Goal: Information Seeking & Learning: Learn about a topic

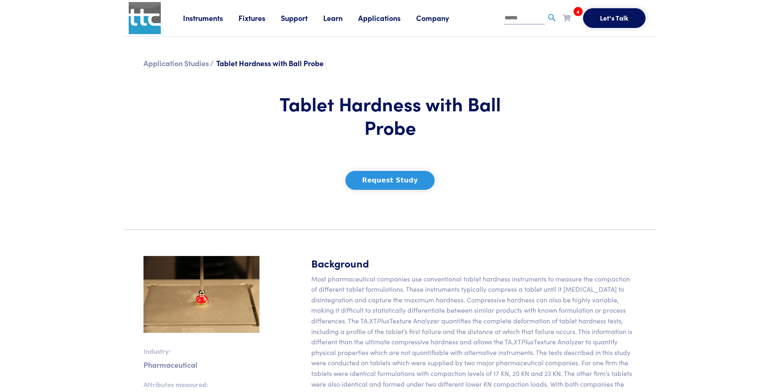
click at [517, 18] on input "text" at bounding box center [523, 18] width 41 height 12
type input "**********"
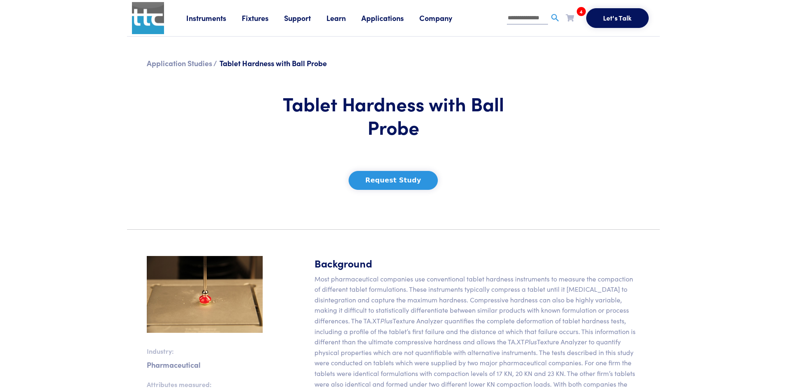
scroll to position [0, 1]
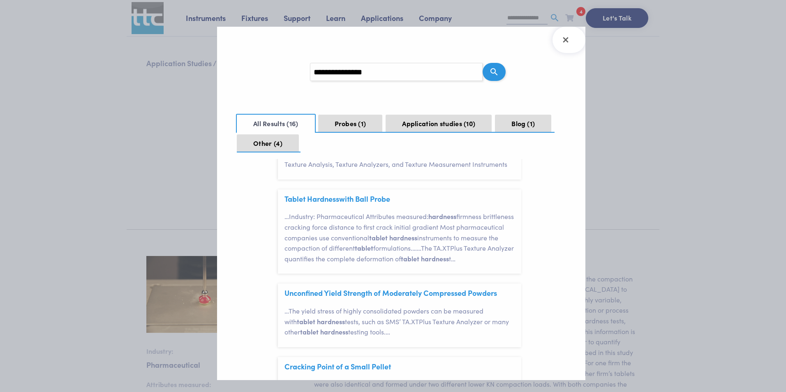
scroll to position [82, 0]
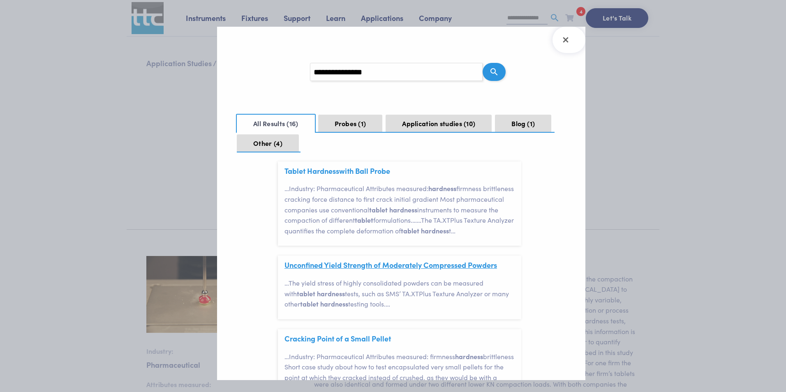
click at [347, 270] on link "Unconfined Yield Strength of Moderately Compressed Powders" at bounding box center [390, 265] width 212 height 10
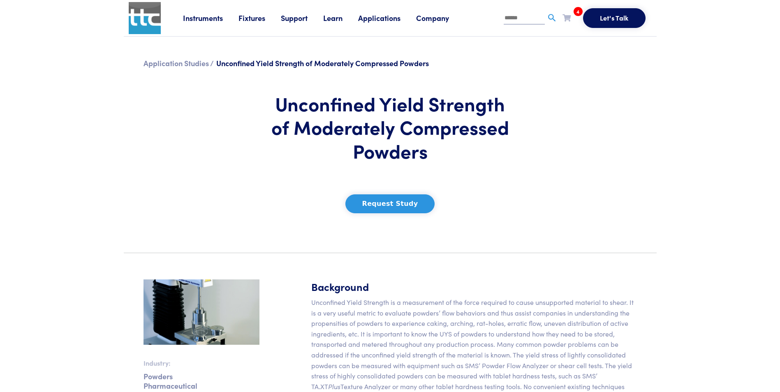
click at [526, 19] on input "text" at bounding box center [523, 18] width 41 height 12
type input "**********"
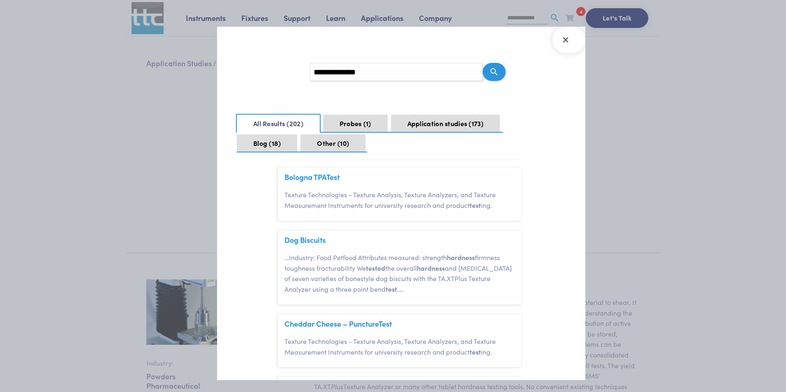
scroll to position [370, 0]
click at [314, 73] on input "**********" at bounding box center [396, 72] width 173 height 18
type input "**********"
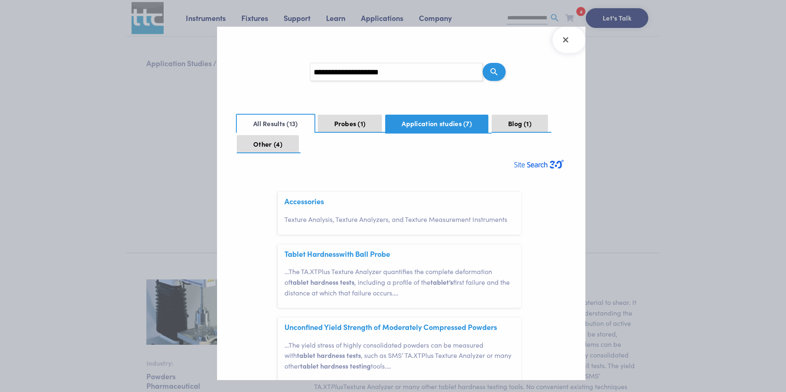
click at [429, 127] on button "Application studies 7" at bounding box center [436, 124] width 103 height 18
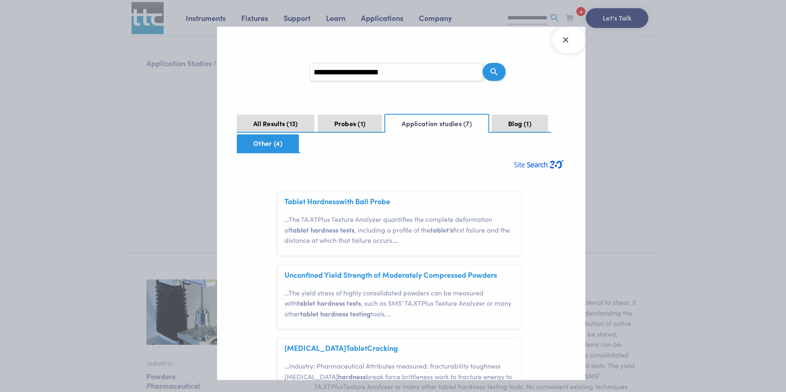
click at [254, 145] on button "Other 4" at bounding box center [268, 143] width 62 height 18
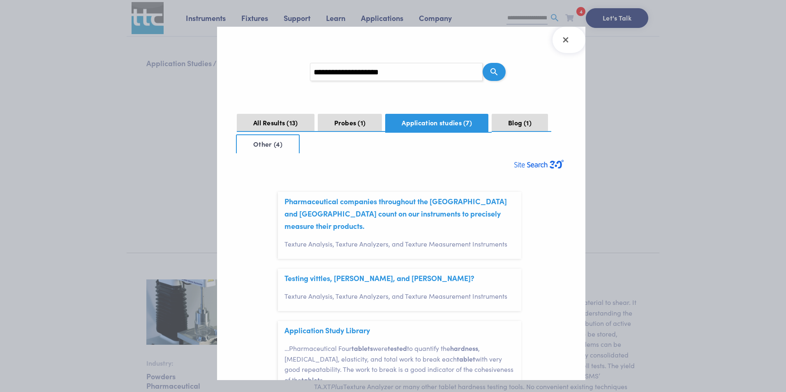
click at [402, 122] on button "Application studies 7" at bounding box center [436, 123] width 103 height 18
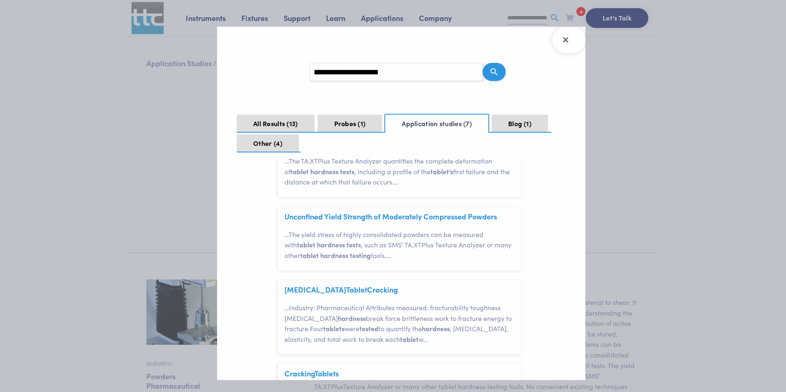
scroll to position [82, 0]
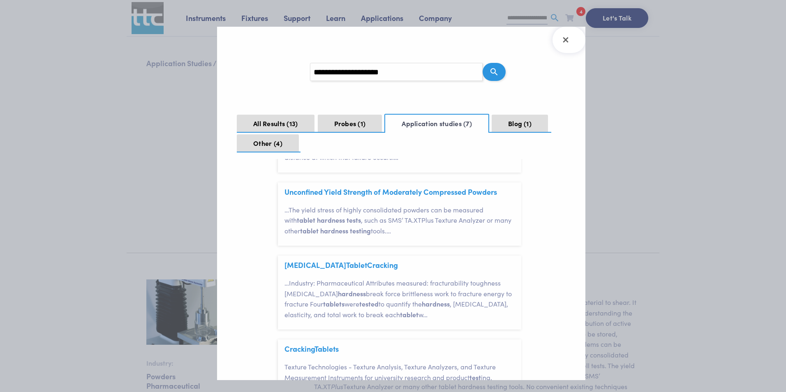
click at [331, 258] on header "Aspirin Tablet Cracking" at bounding box center [402, 264] width 237 height 16
click at [346, 263] on span "Tablet" at bounding box center [356, 265] width 21 height 10
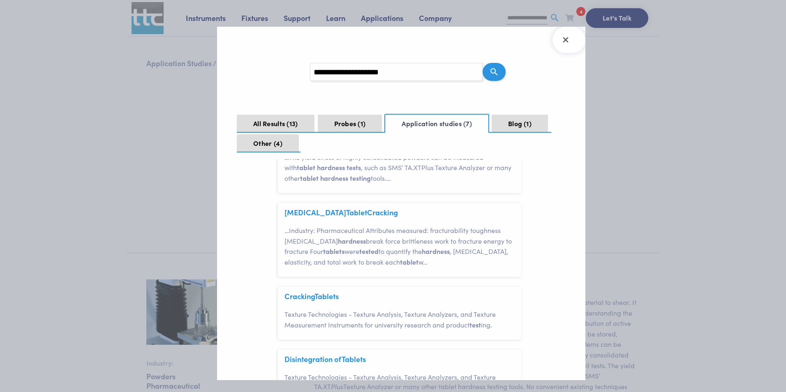
scroll to position [164, 0]
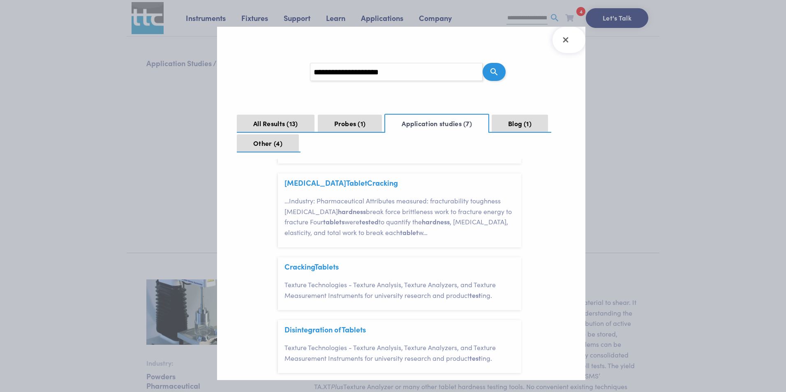
click at [324, 261] on header "Cracking Tablet s" at bounding box center [402, 265] width 237 height 16
click at [321, 266] on span "Tablet" at bounding box center [324, 266] width 21 height 10
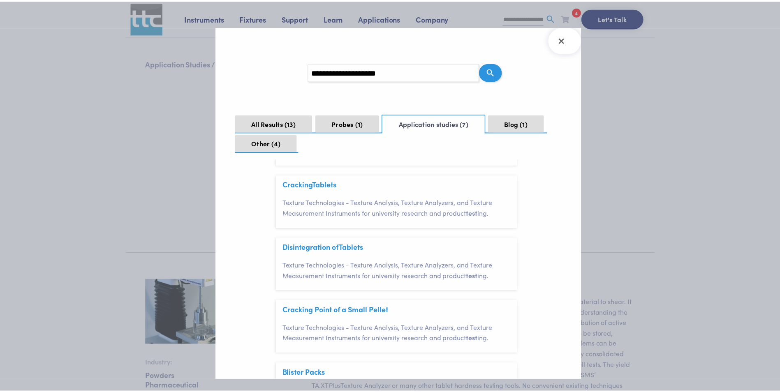
scroll to position [288, 0]
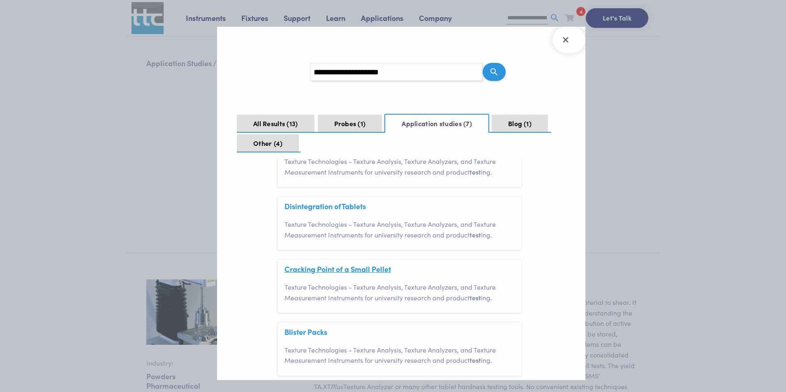
click at [352, 271] on link "Cracking Point of a Small Pellet" at bounding box center [337, 269] width 106 height 10
click at [567, 38] on icon "Close Search Results" at bounding box center [565, 39] width 13 height 13
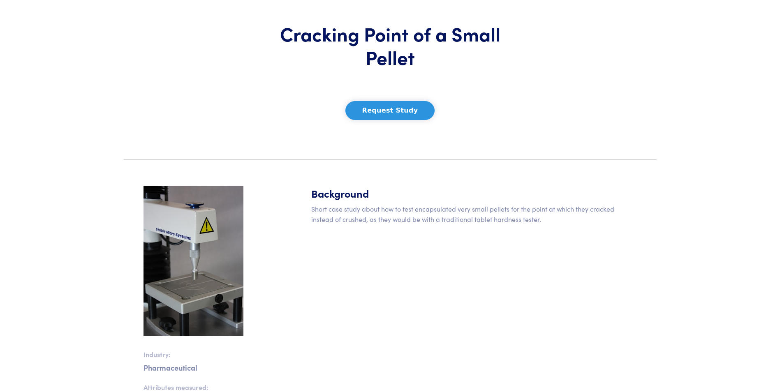
scroll to position [82, 0]
